Goal: Information Seeking & Learning: Learn about a topic

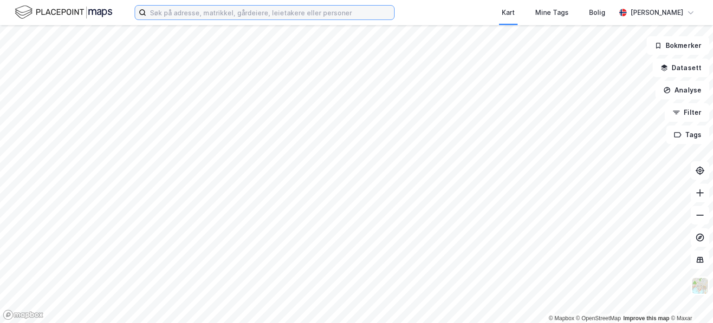
click at [258, 13] on input at bounding box center [270, 13] width 248 height 14
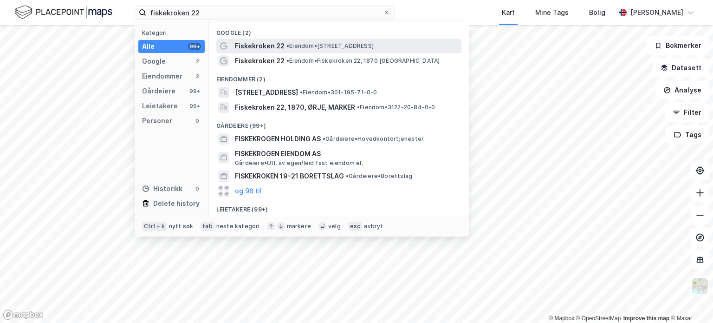
click at [260, 42] on span "Fiskekroken 22" at bounding box center [260, 45] width 50 height 11
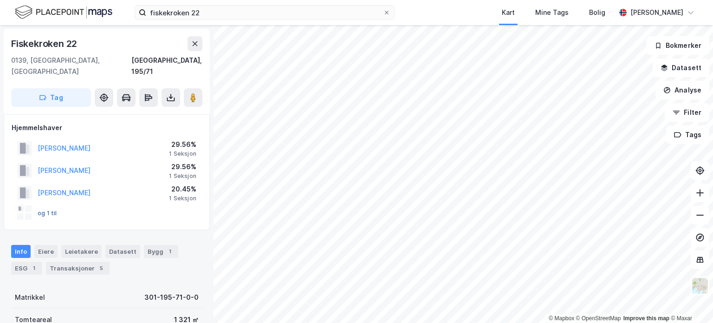
click at [0, 0] on button "og 1 til" at bounding box center [0, 0] width 0 height 0
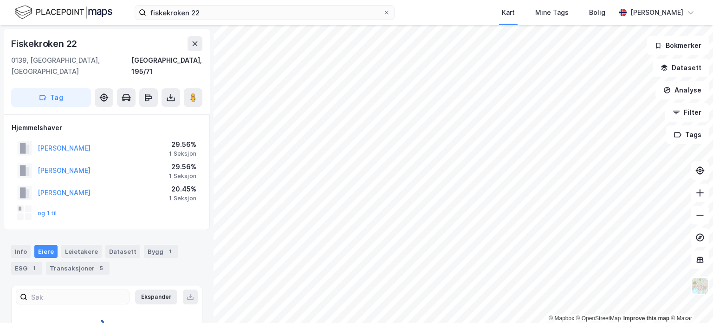
scroll to position [13, 0]
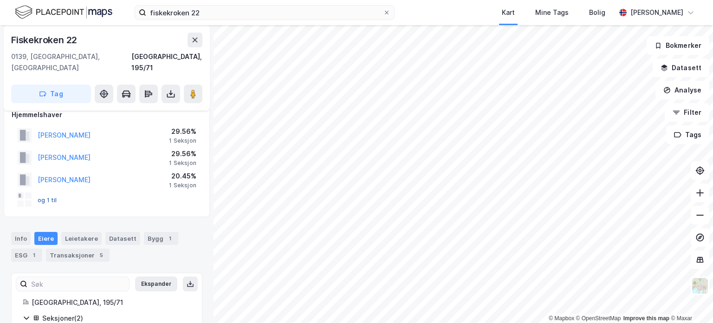
click at [0, 0] on button "og 1 til" at bounding box center [0, 0] width 0 height 0
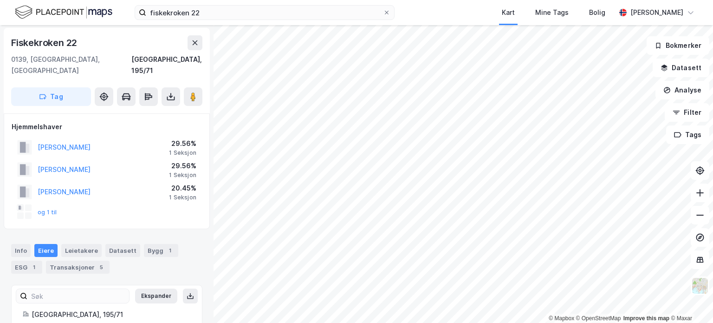
scroll to position [0, 0]
click at [0, 0] on button "og 1 til" at bounding box center [0, 0] width 0 height 0
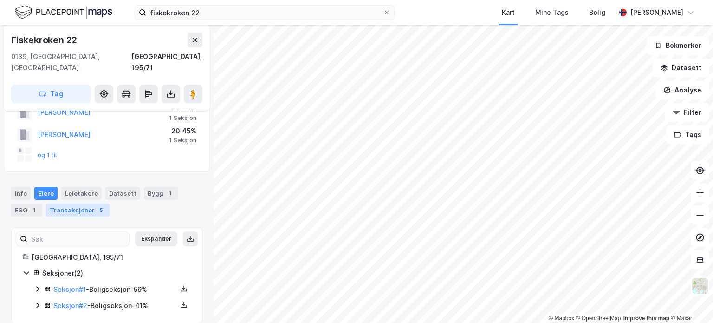
click at [76, 203] on div "Transaksjoner 5" at bounding box center [78, 209] width 64 height 13
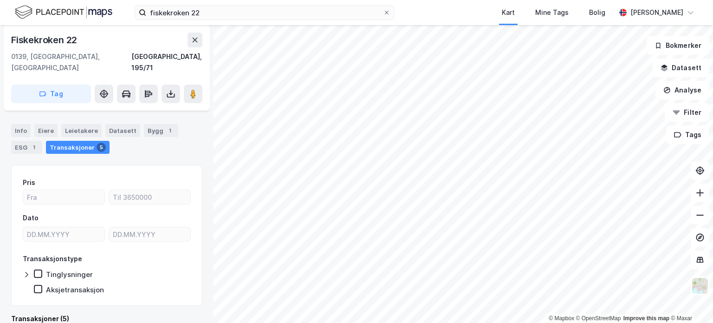
scroll to position [117, 0]
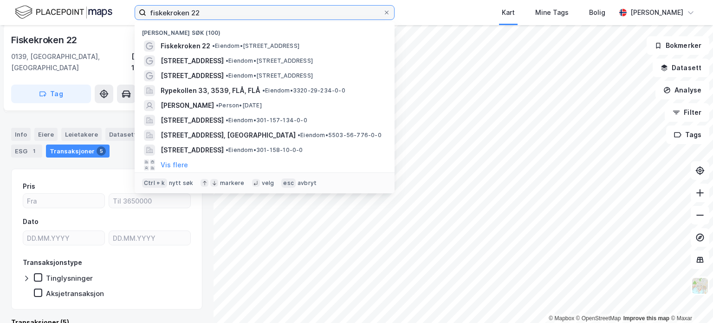
click at [210, 12] on input "fiskekroken 22" at bounding box center [264, 13] width 237 height 14
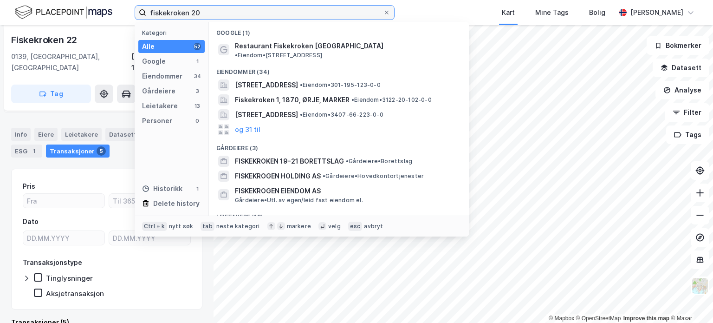
type input "fiskekroken 20"
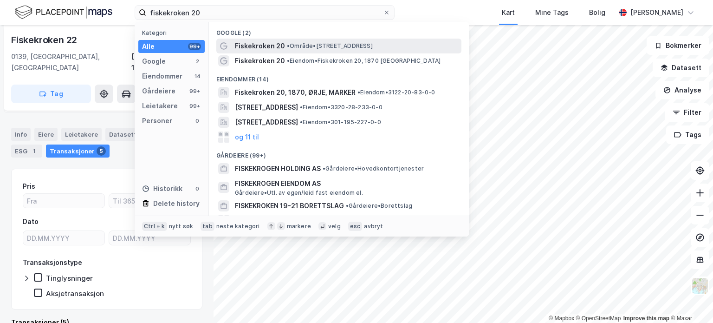
click at [343, 47] on span "• Område • [STREET_ADDRESS]" at bounding box center [330, 45] width 86 height 7
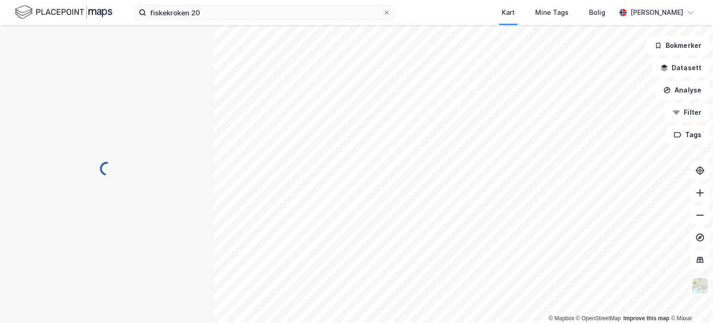
scroll to position [117, 0]
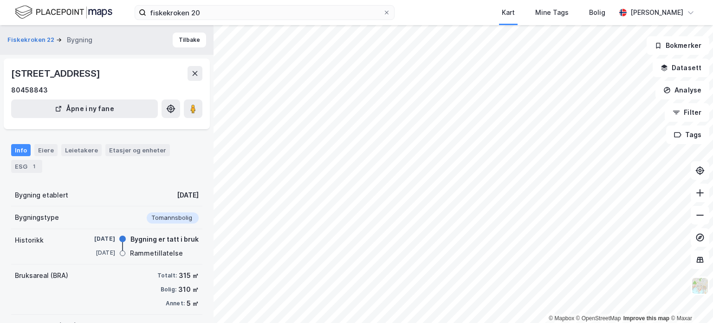
scroll to position [93, 0]
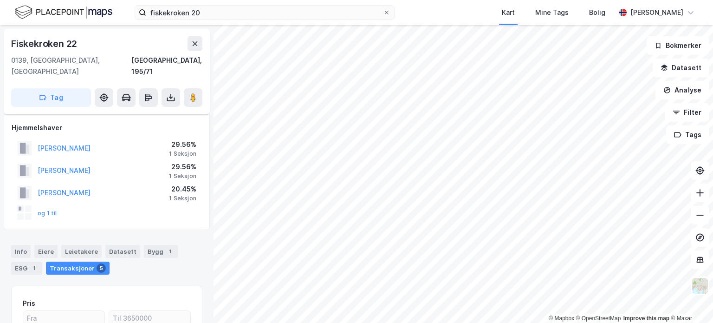
scroll to position [93, 0]
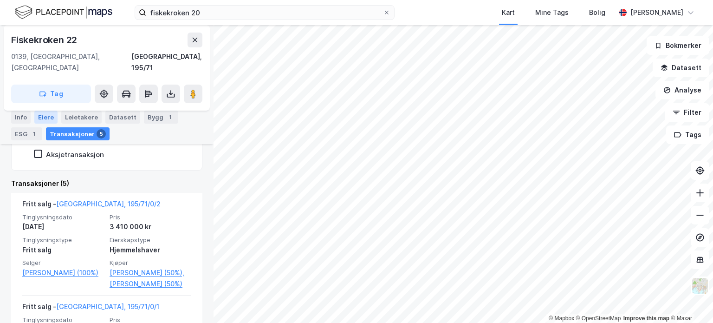
click at [39, 116] on div "Eiere" at bounding box center [45, 116] width 23 height 13
